Goal: Task Accomplishment & Management: Manage account settings

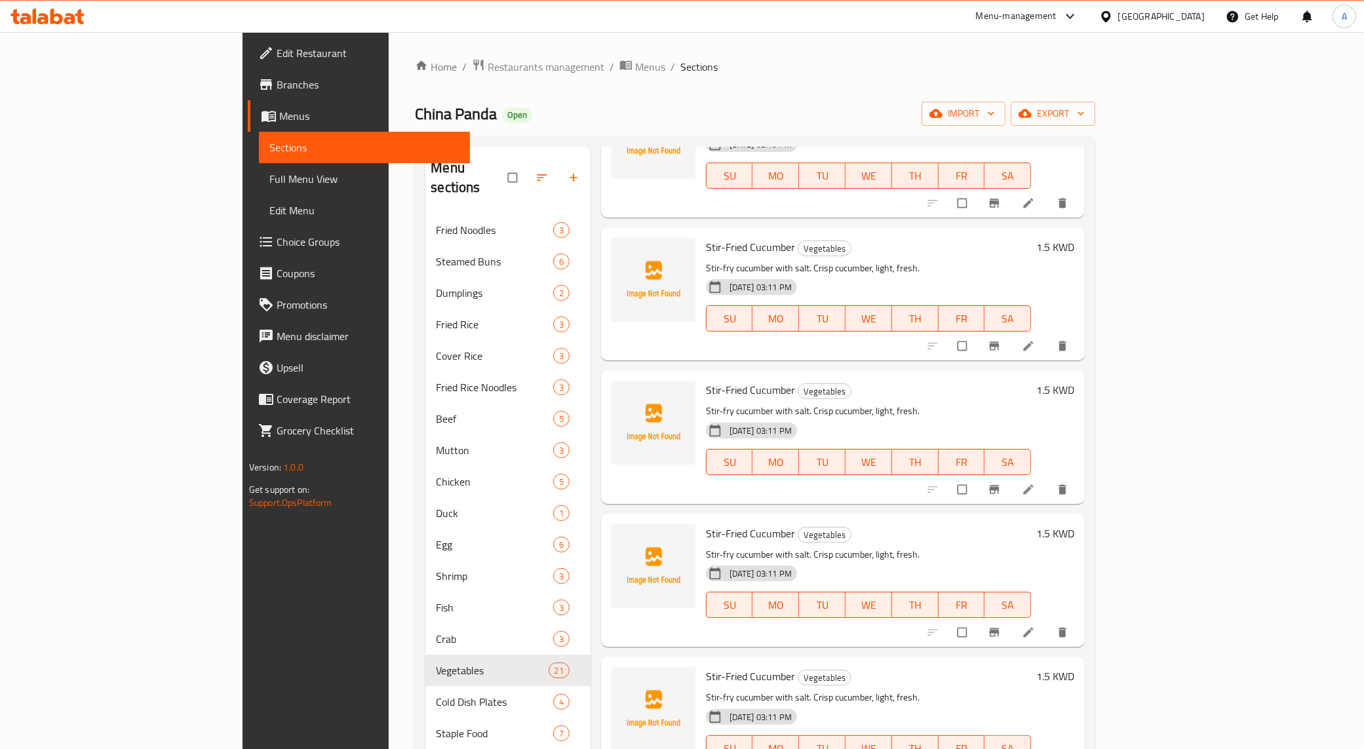
scroll to position [1672, 0]
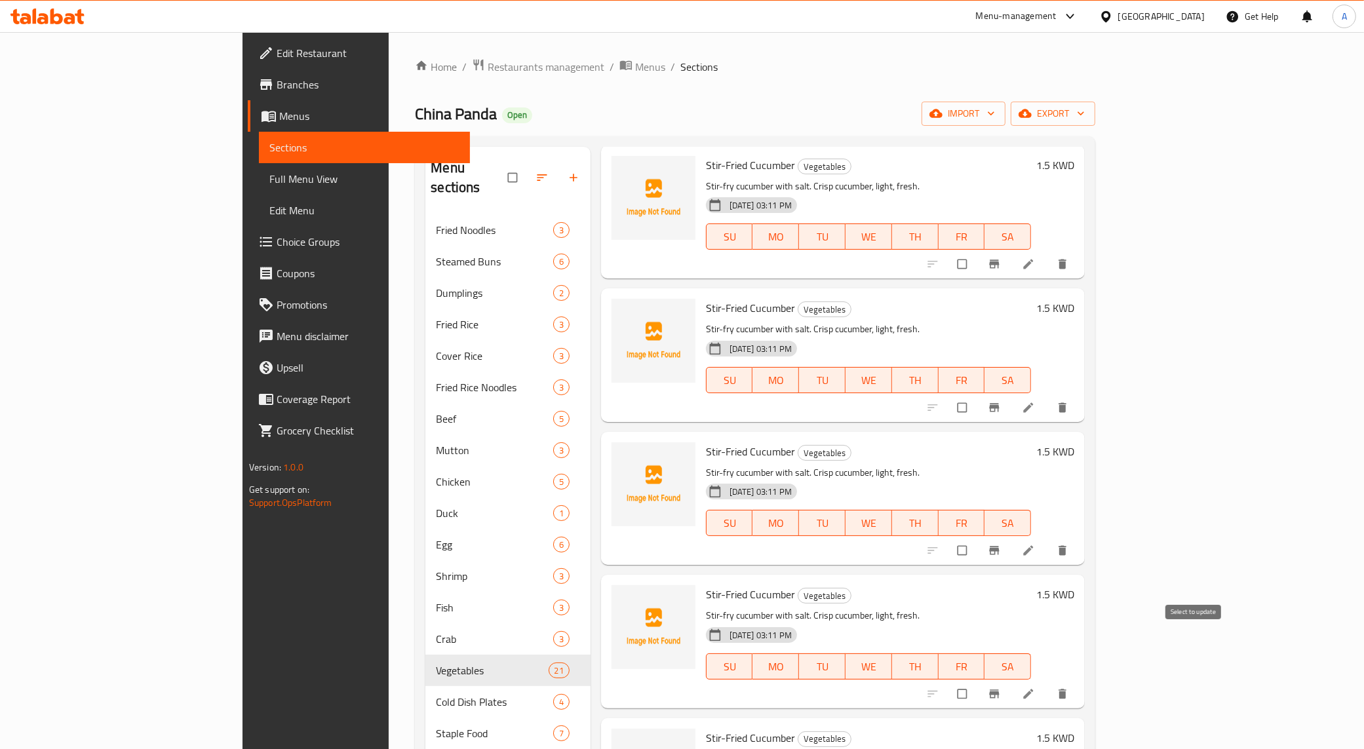
click at [978, 682] on input "checkbox" at bounding box center [964, 694] width 28 height 25
checkbox input "true"
click at [978, 538] on input "checkbox" at bounding box center [964, 550] width 28 height 25
checkbox input "true"
click at [978, 395] on input "checkbox" at bounding box center [964, 407] width 28 height 25
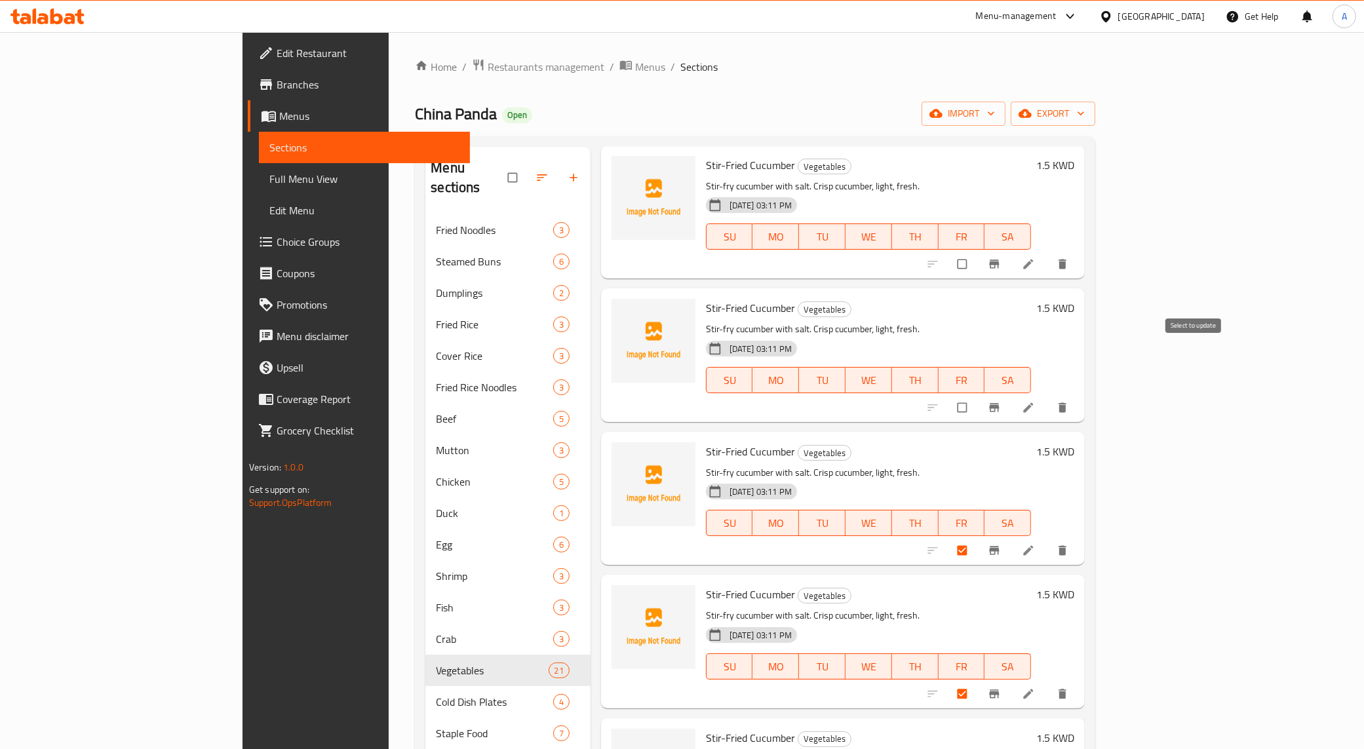
checkbox input "true"
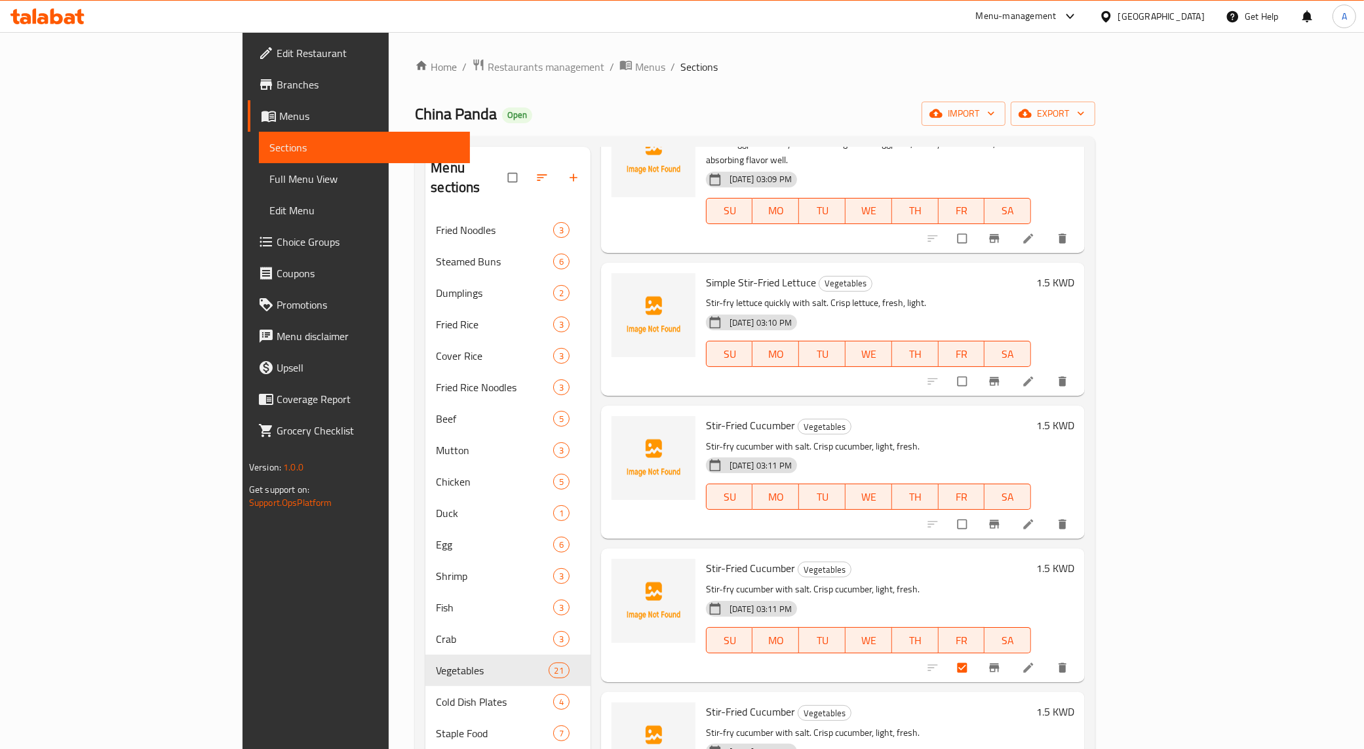
scroll to position [1393, 0]
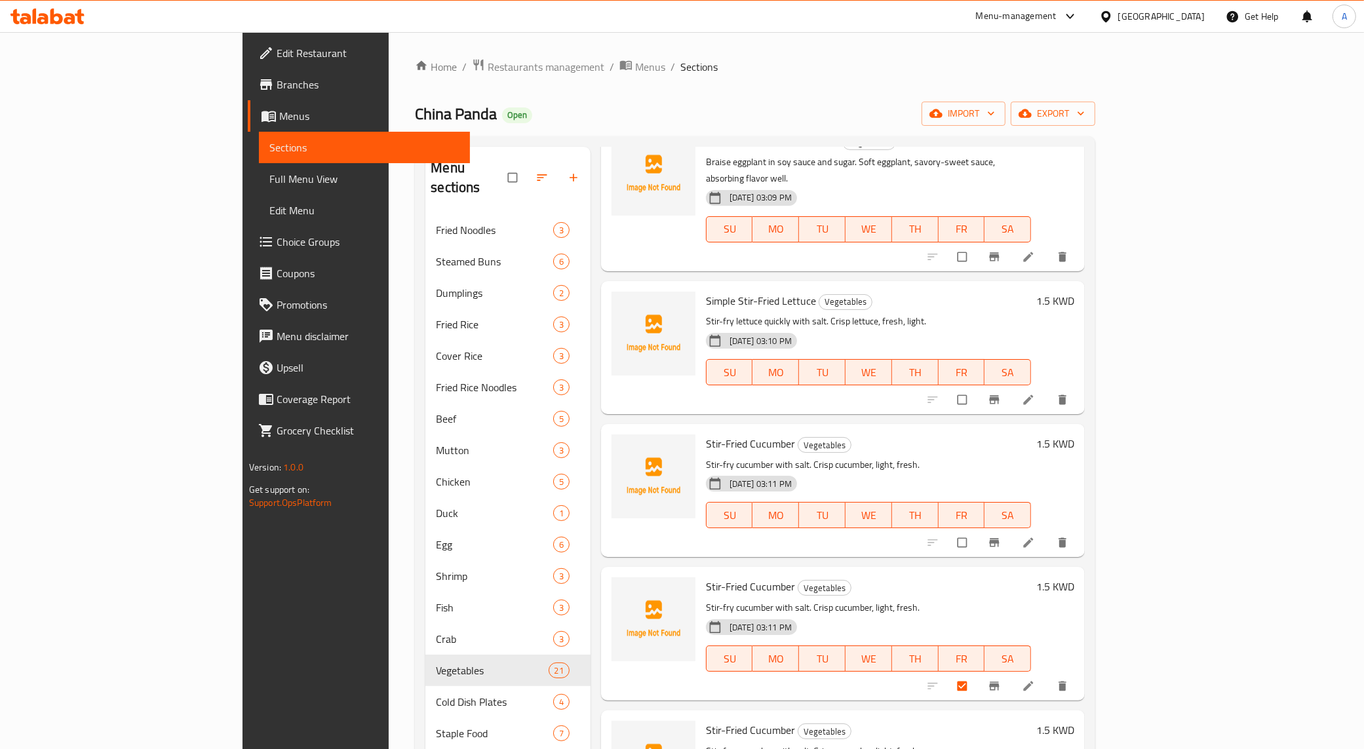
click at [1037, 471] on div "19-08-2025 03:11 PM SU MO TU WE TH FR SA" at bounding box center [869, 506] width 336 height 71
click at [978, 530] on input "checkbox" at bounding box center [964, 542] width 28 height 25
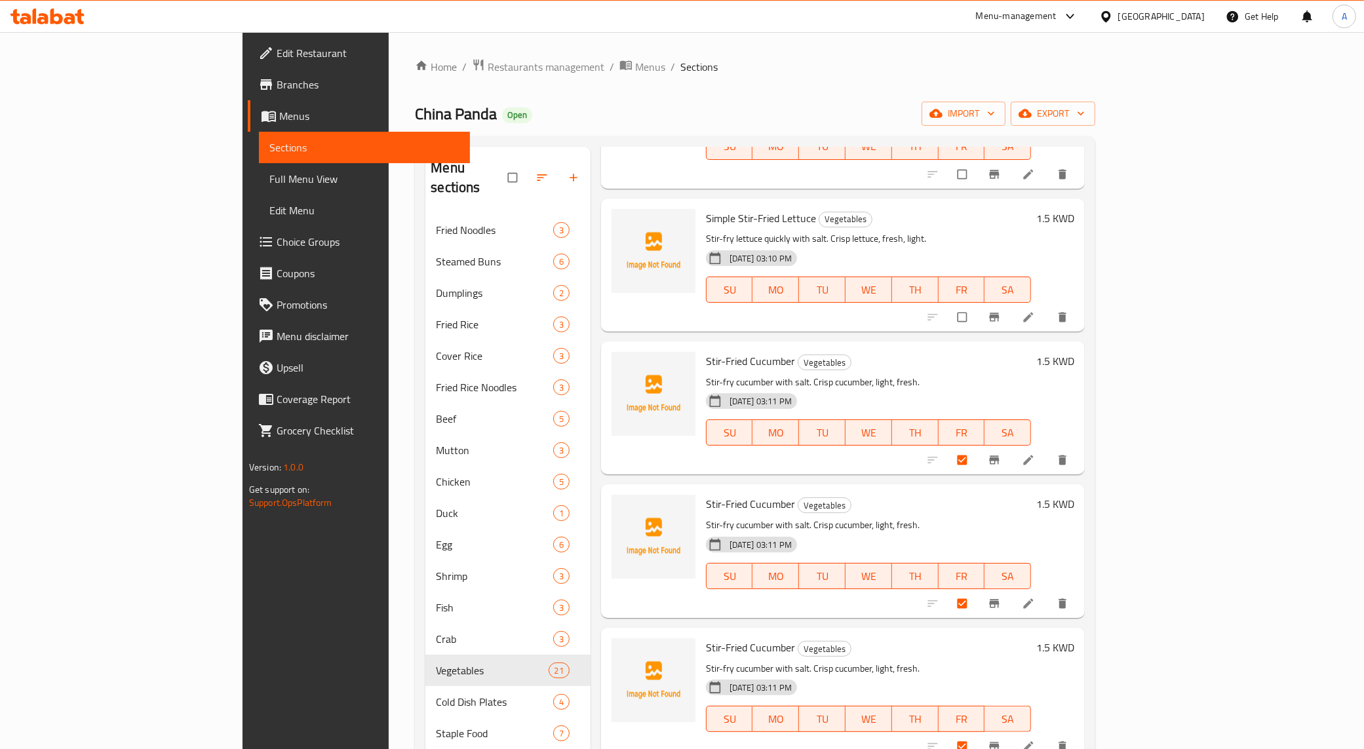
scroll to position [1475, 0]
click at [978, 448] on input "checkbox" at bounding box center [964, 460] width 28 height 25
checkbox input "false"
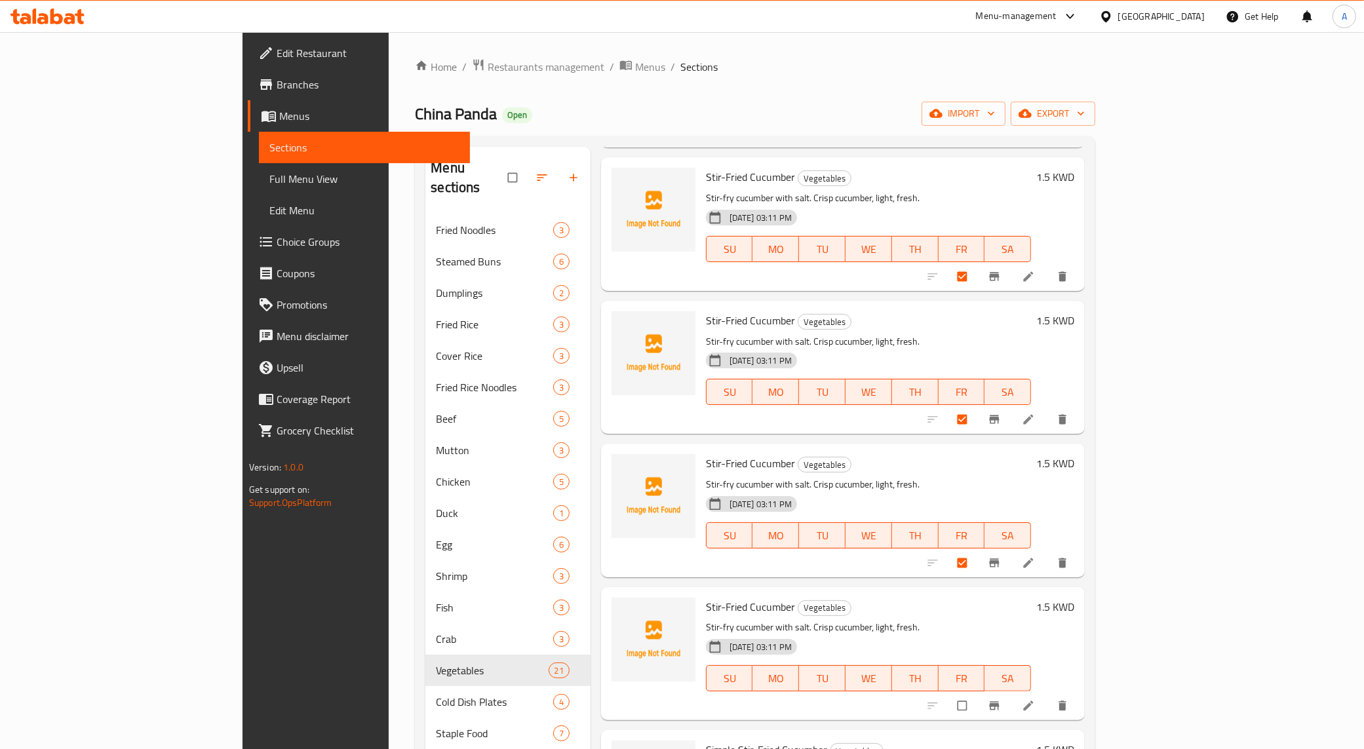
scroll to position [1885, 0]
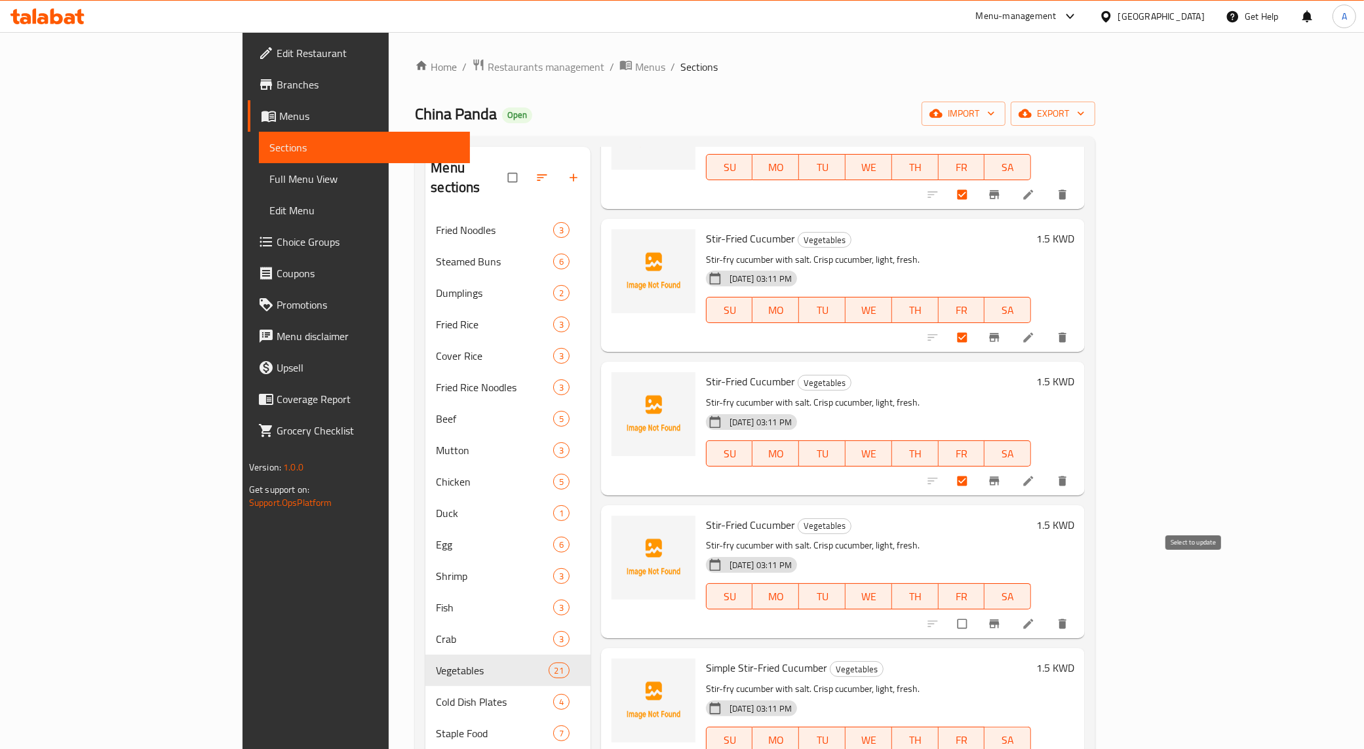
click at [978, 612] on input "checkbox" at bounding box center [964, 624] width 28 height 25
checkbox input "true"
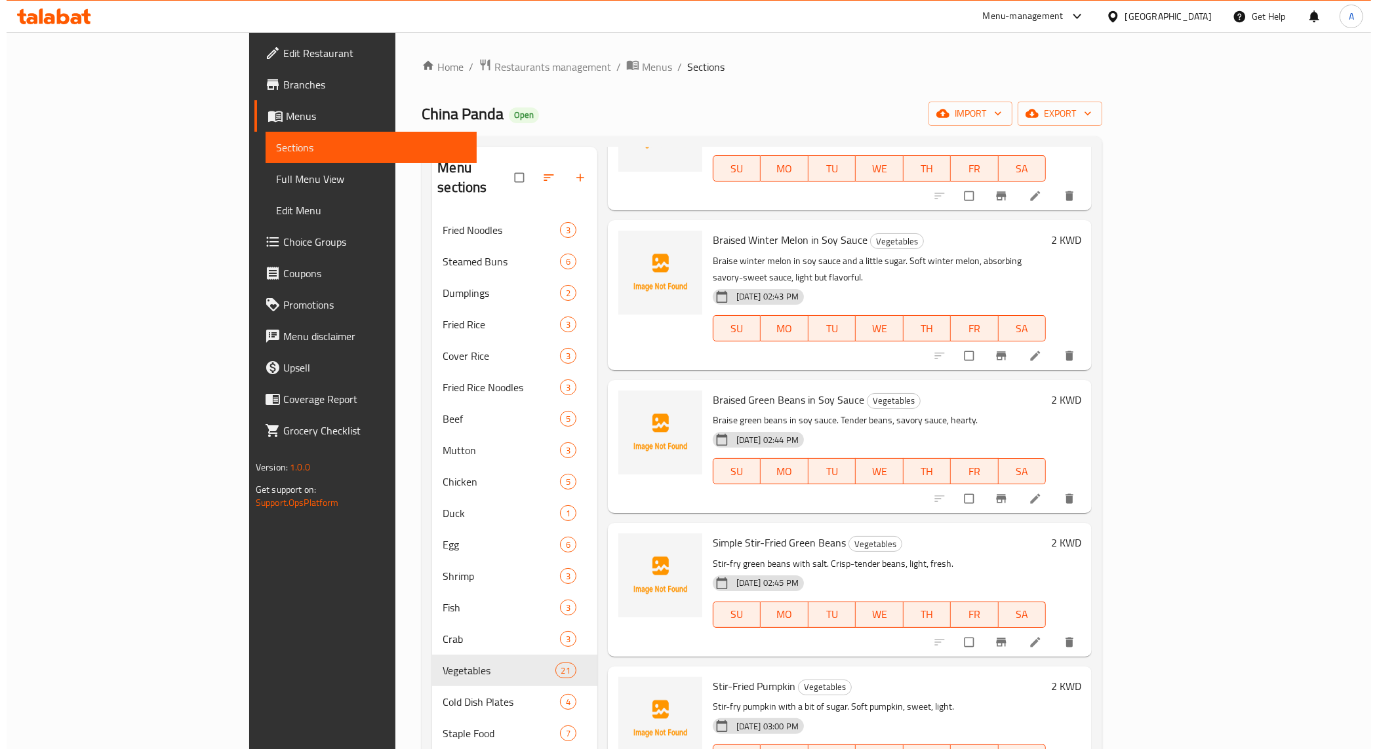
scroll to position [0, 0]
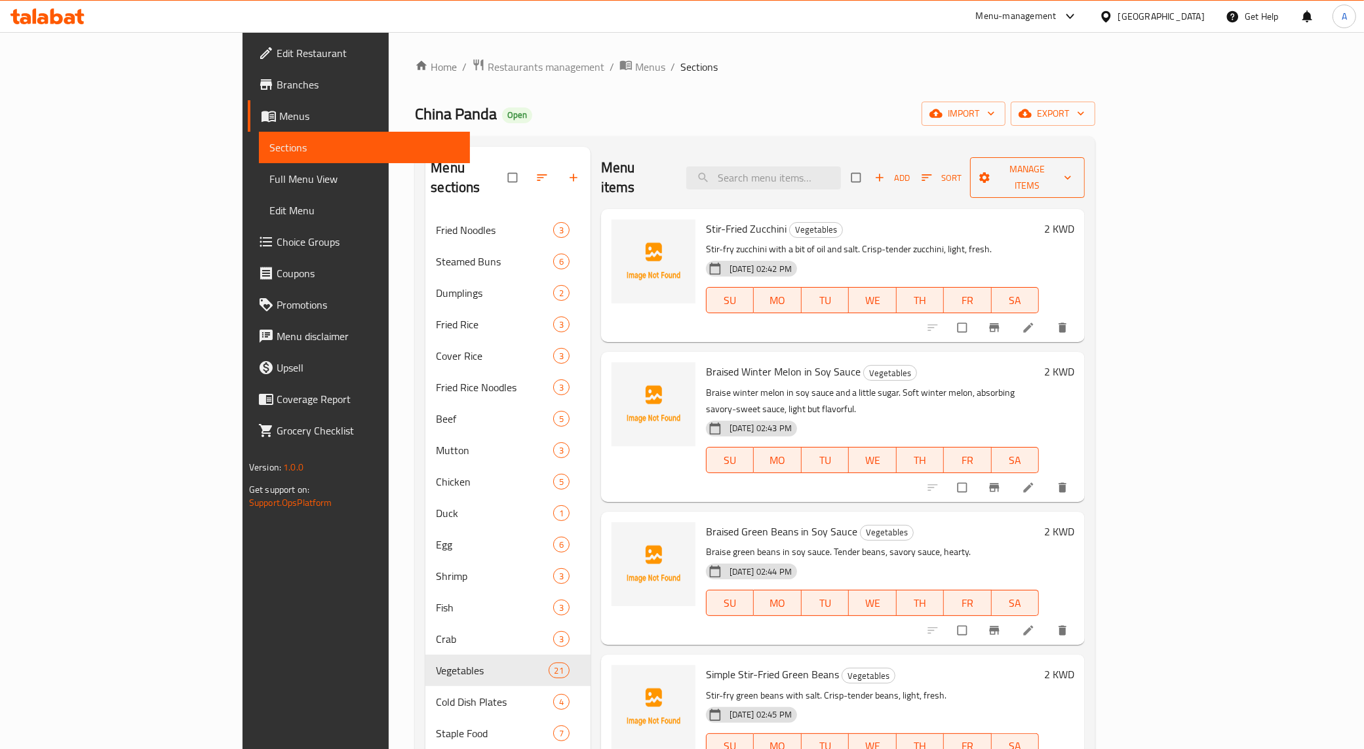
click at [1075, 170] on span "Manage items" at bounding box center [1028, 177] width 94 height 33
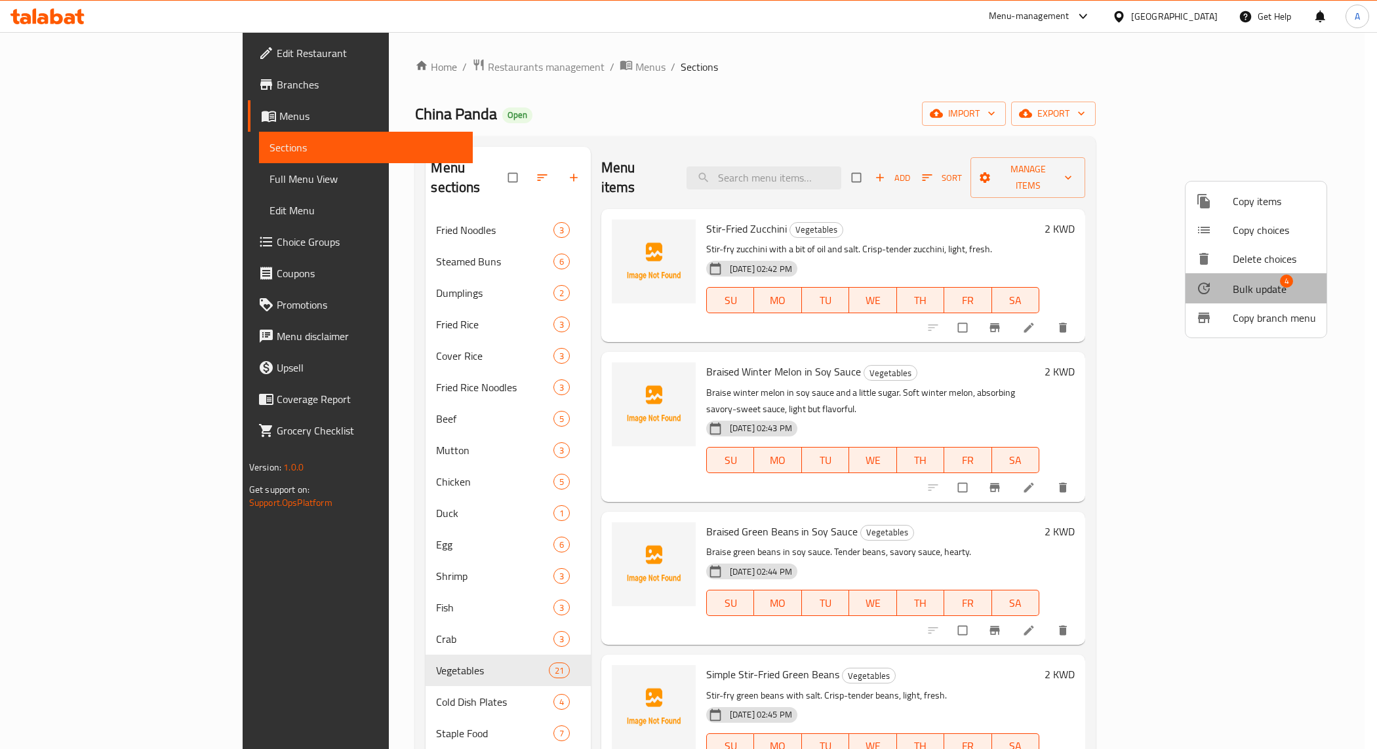
click at [1261, 289] on span "Bulk update" at bounding box center [1260, 289] width 54 height 16
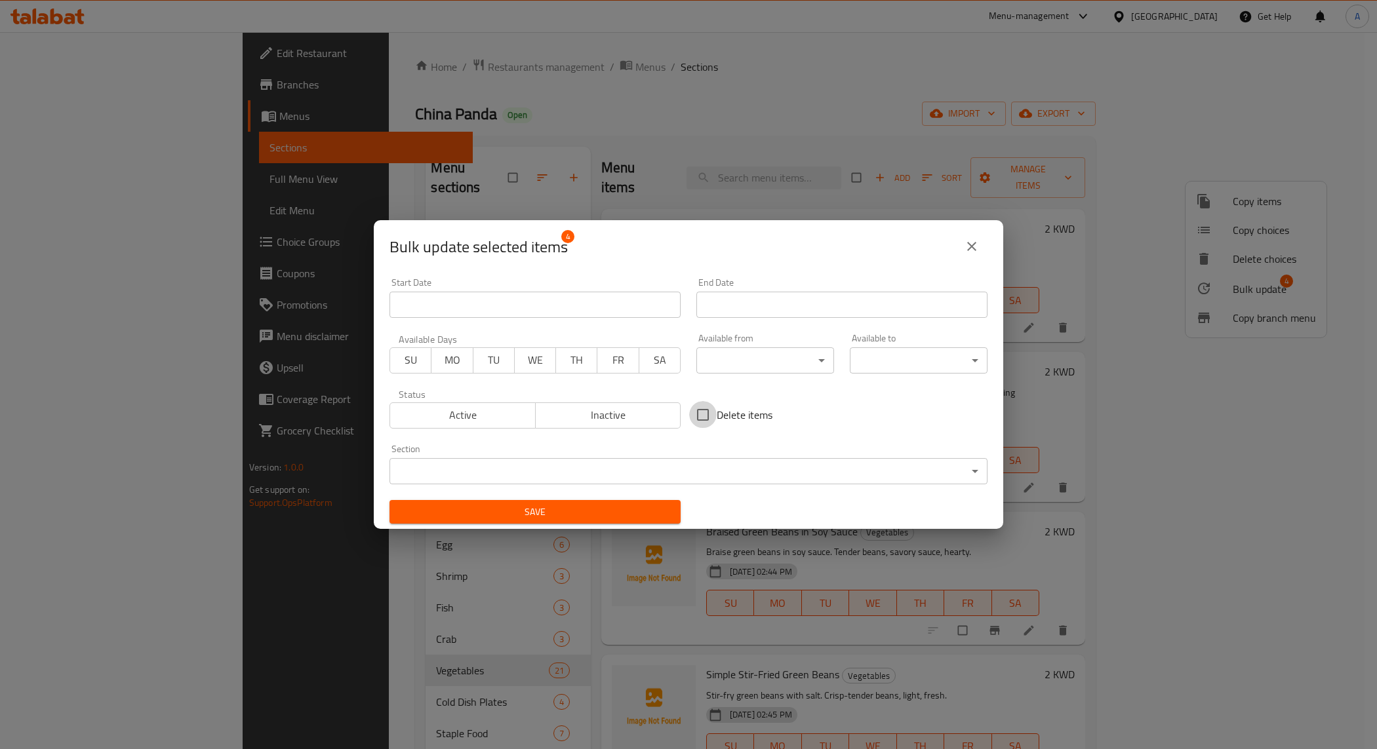
click at [700, 418] on input "Delete items" at bounding box center [703, 415] width 28 height 28
checkbox input "true"
click at [630, 513] on span "Save" at bounding box center [535, 512] width 270 height 16
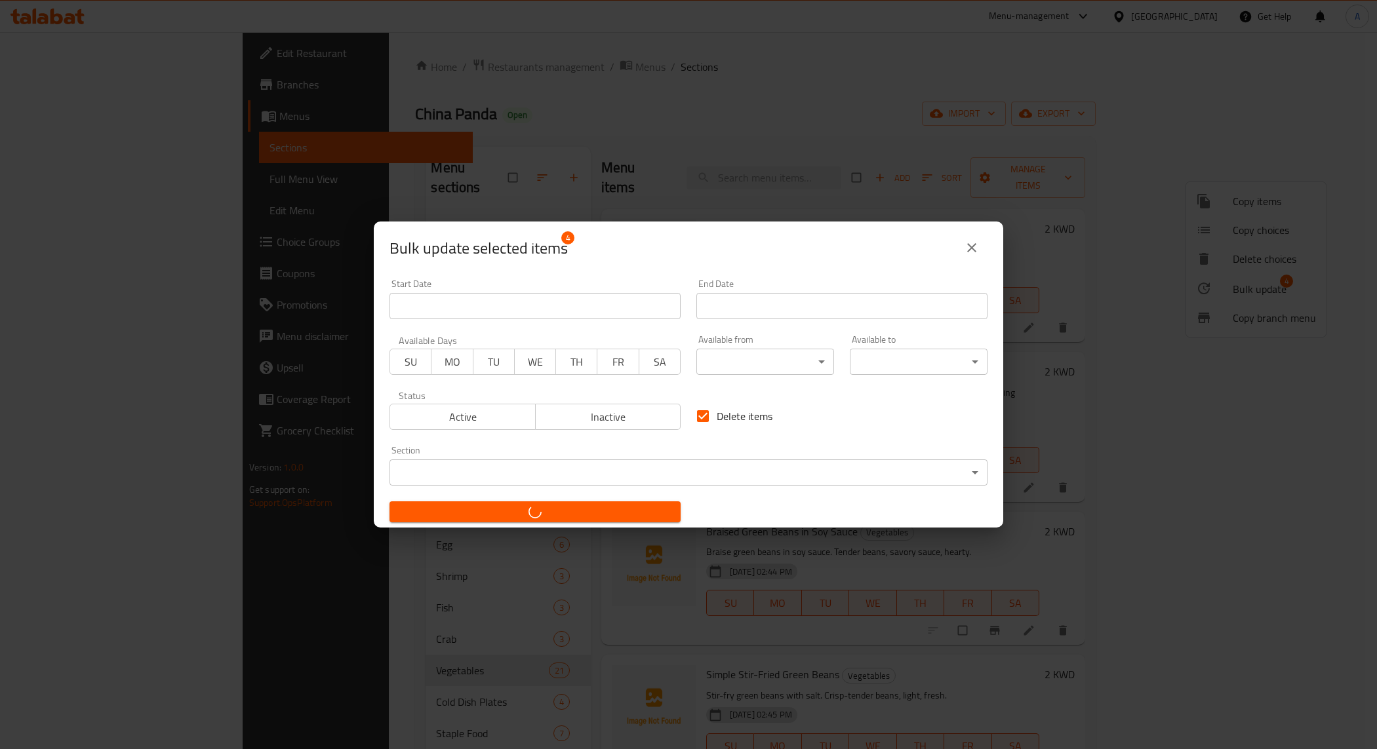
checkbox input "false"
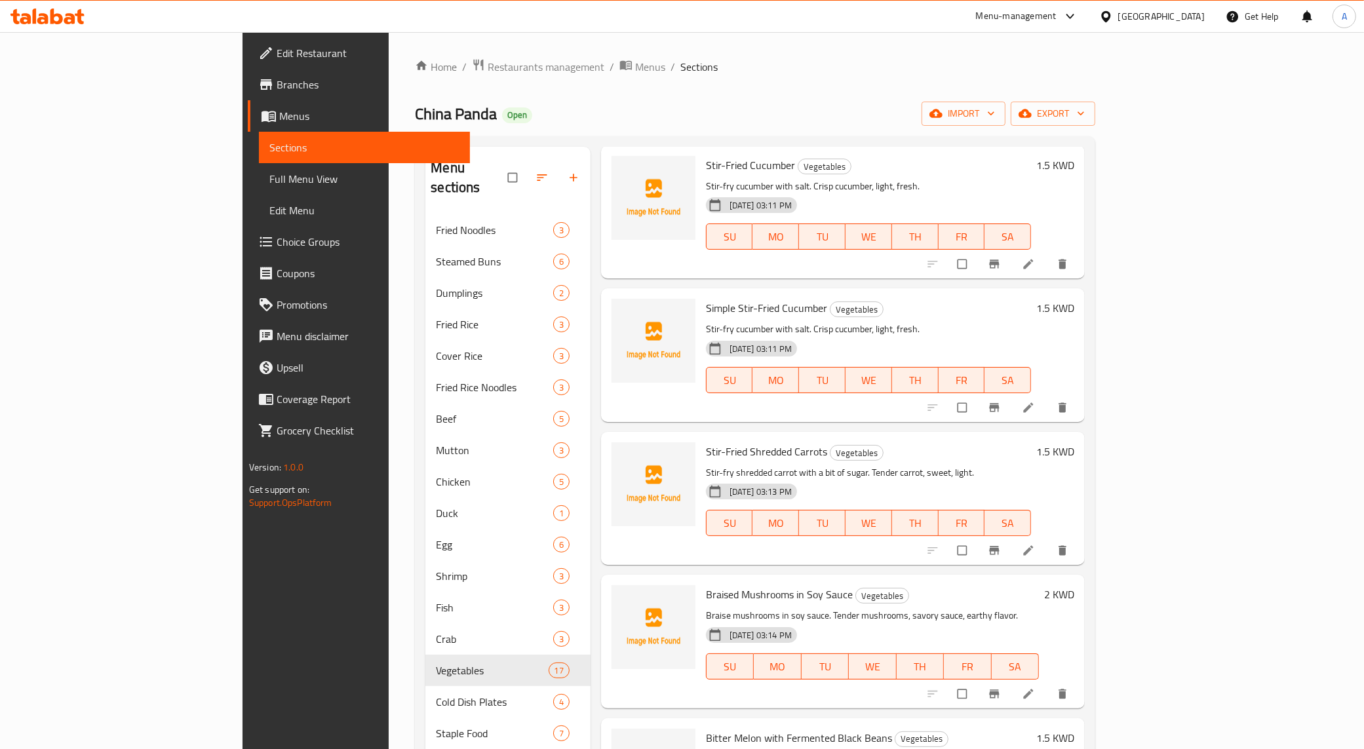
scroll to position [1262, 0]
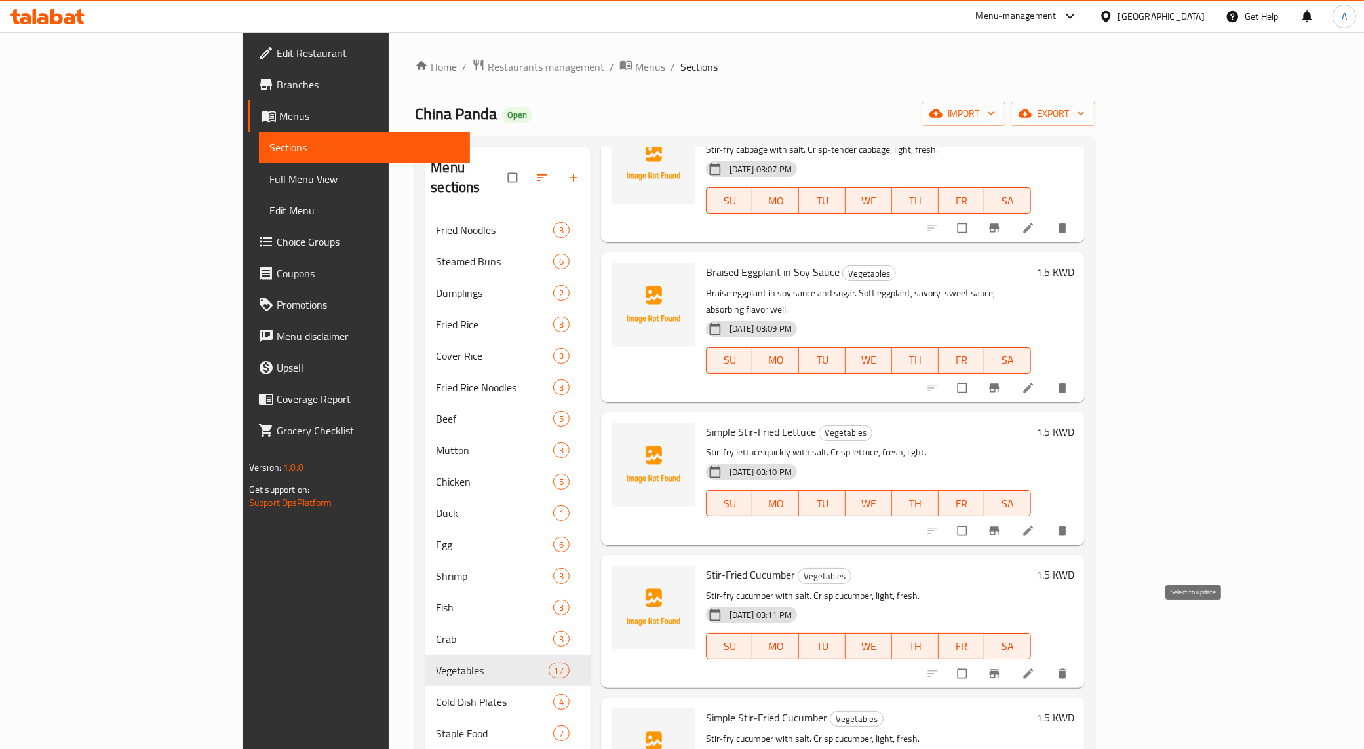
click at [978, 662] on input "checkbox" at bounding box center [964, 674] width 28 height 25
checkbox input "true"
click at [1067, 669] on icon "delete" at bounding box center [1063, 674] width 8 height 10
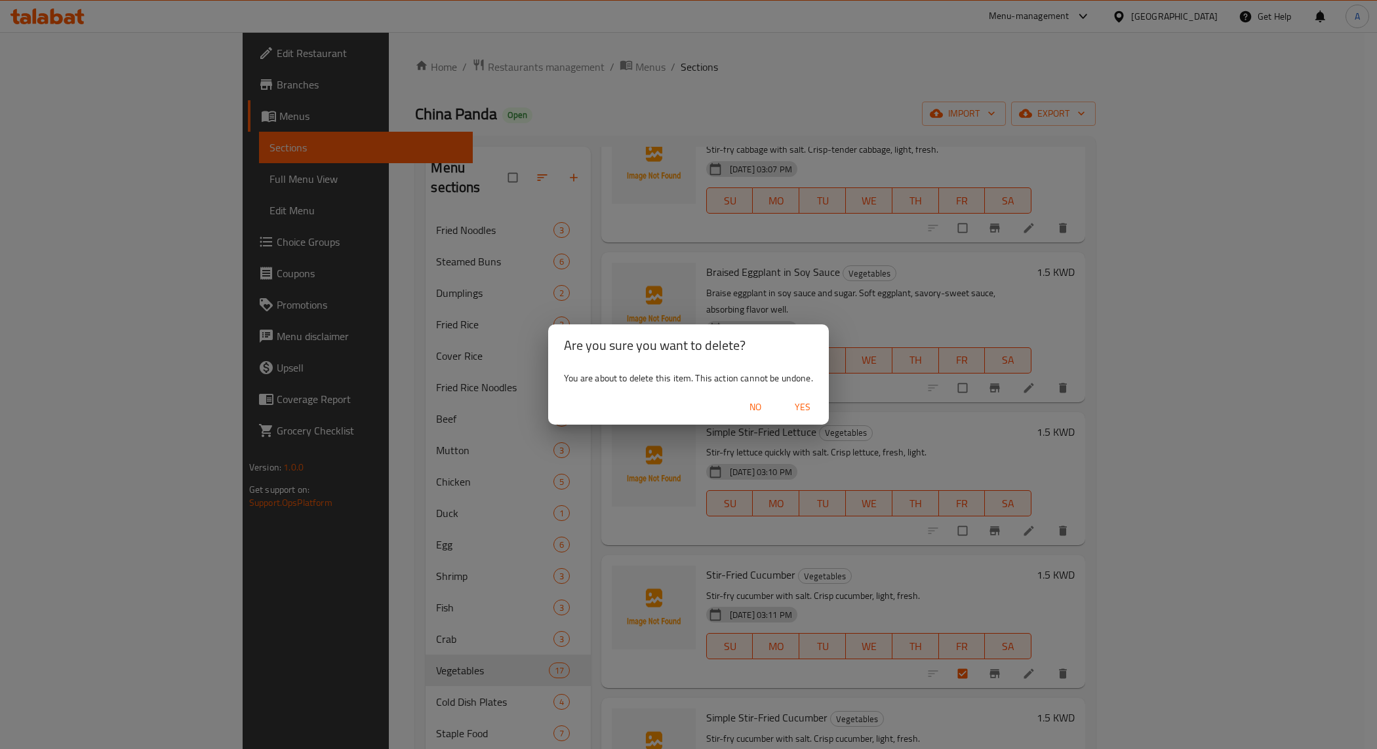
click at [797, 407] on span "Yes" at bounding box center [802, 407] width 31 height 16
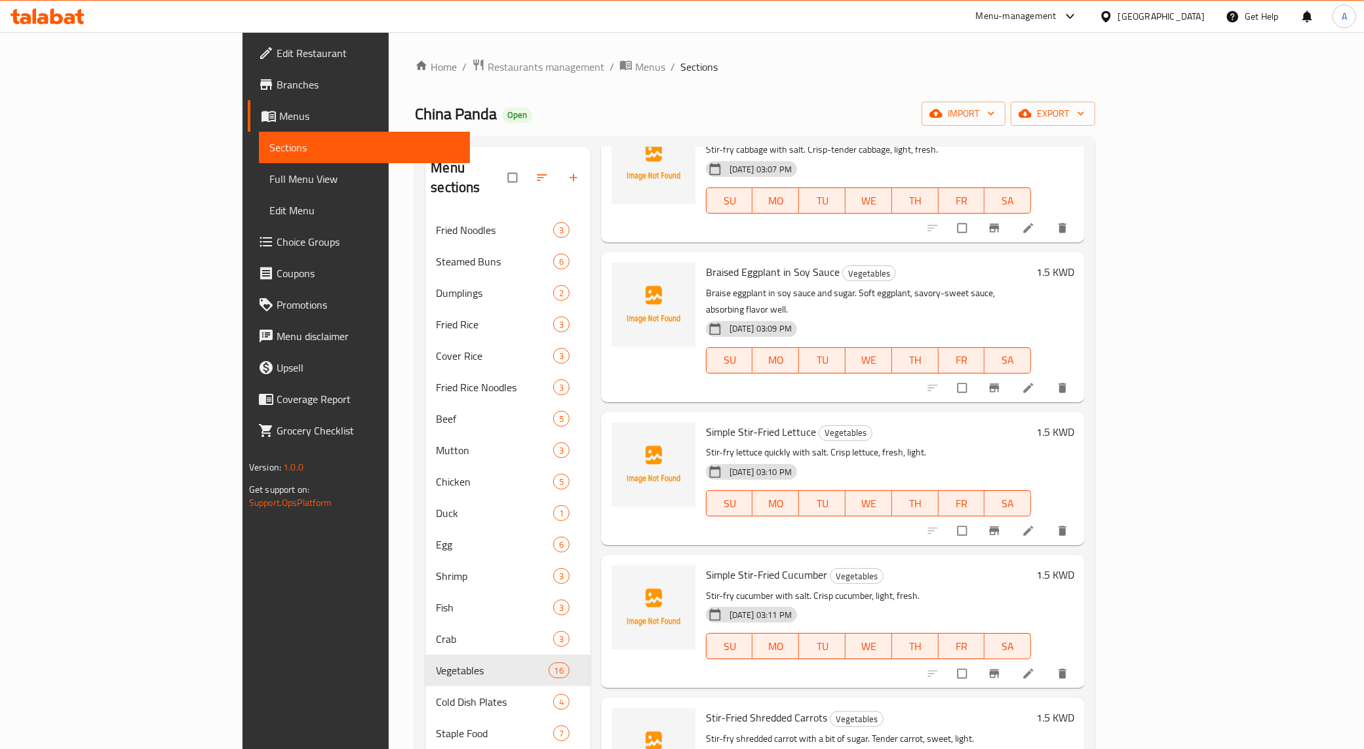
click at [743, 565] on span "Simple Stir-Fried Cucumber" at bounding box center [766, 575] width 121 height 20
drag, startPoint x: 687, startPoint y: 534, endPoint x: 680, endPoint y: 530, distance: 8.5
click at [706, 588] on p "Stir-fry cucumber with salt. Crisp cucumber, light, fresh." at bounding box center [868, 596] width 325 height 16
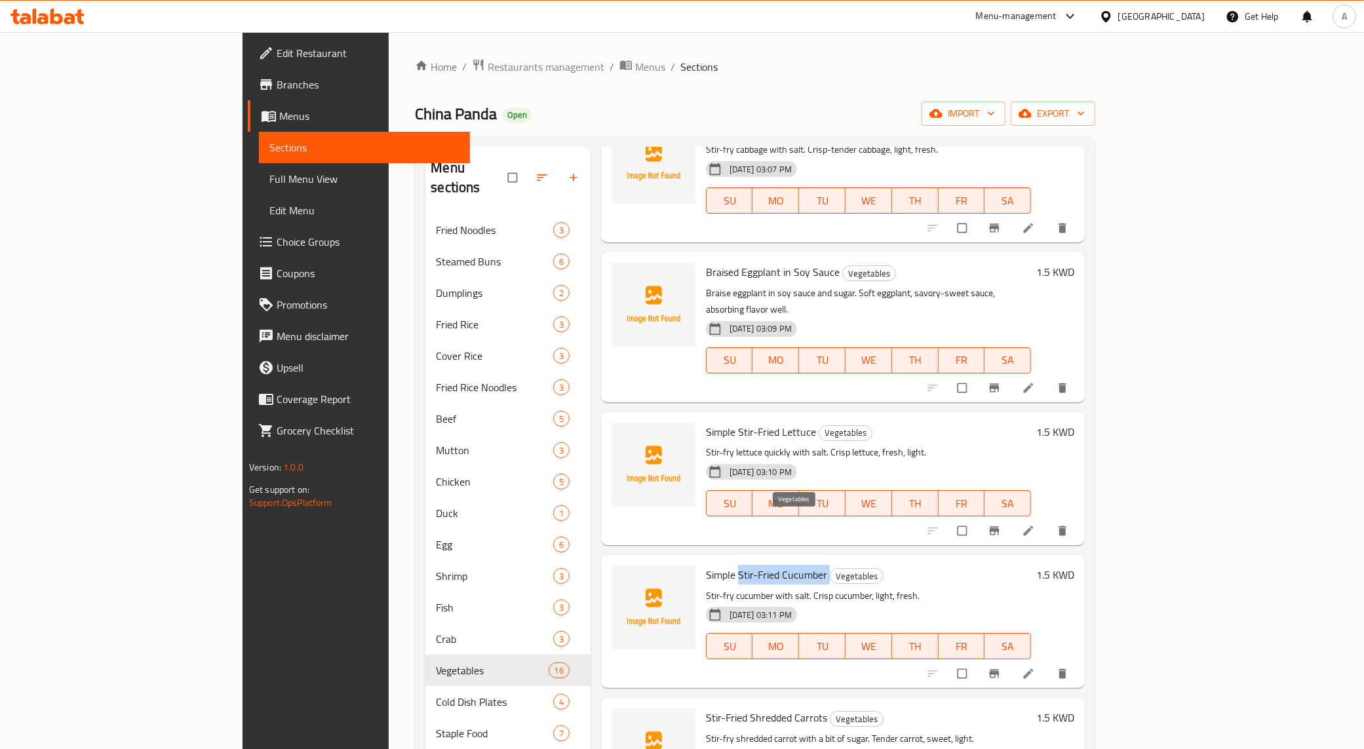
drag, startPoint x: 679, startPoint y: 526, endPoint x: 772, endPoint y: 520, distance: 93.3
click at [772, 566] on h6 "Simple Stir-Fried Cucumber Vegetables" at bounding box center [868, 575] width 325 height 18
copy h6 "Stir-Fried Cucumber"
